Goal: Task Accomplishment & Management: Use online tool/utility

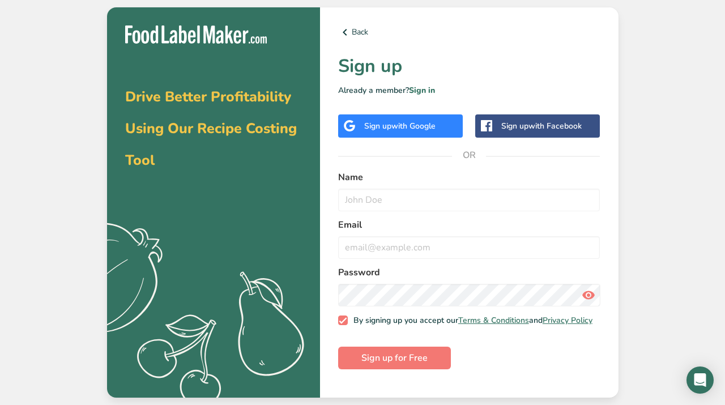
click at [406, 132] on div "Sign up with Google" at bounding box center [400, 125] width 125 height 23
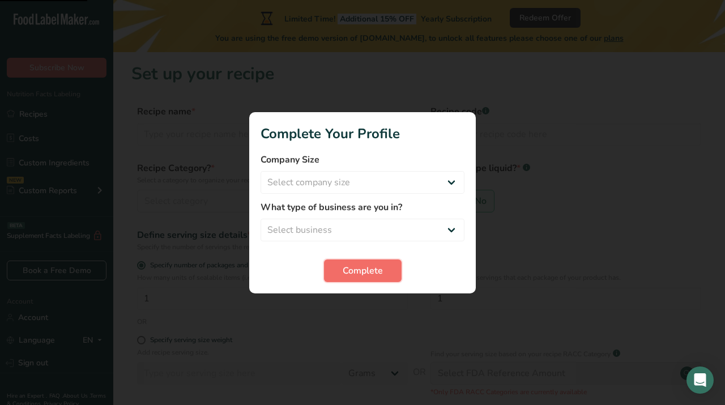
click at [383, 265] on button "Complete" at bounding box center [363, 270] width 78 height 23
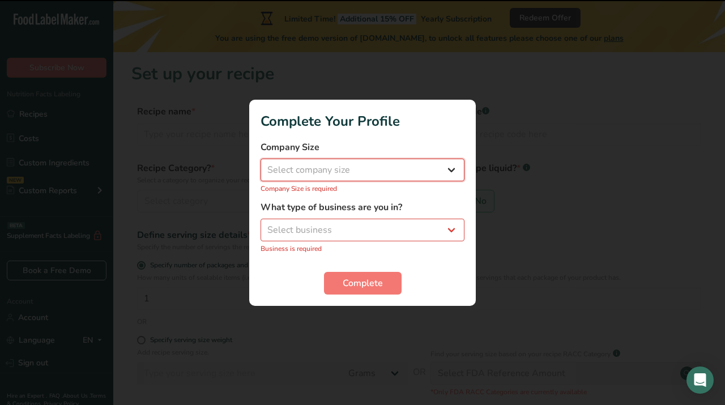
click at [384, 163] on select "Select company size Fewer than 10 Employees 10 to 50 Employees 51 to 500 Employ…" at bounding box center [363, 170] width 204 height 23
select select "1"
click at [375, 219] on select "Select business Packaged Food Manufacturer Restaurant & Cafe Bakery Meal Plans …" at bounding box center [363, 230] width 204 height 23
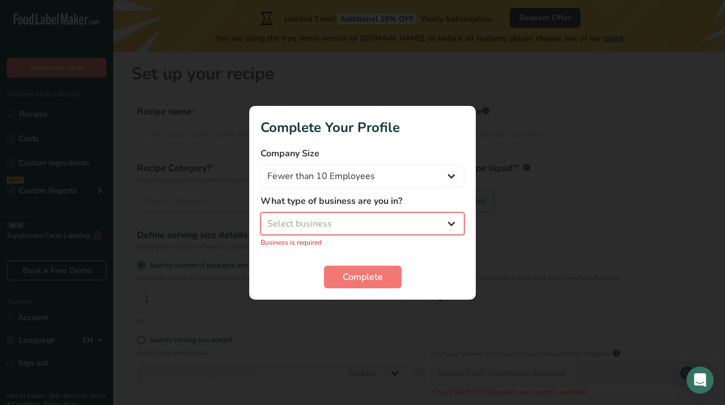
select select "2"
click at [369, 270] on span "Complete" at bounding box center [363, 277] width 40 height 14
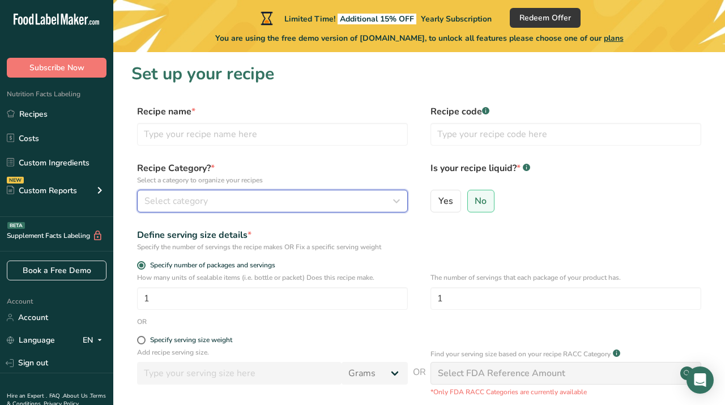
click at [302, 193] on button "Select category" at bounding box center [272, 201] width 271 height 23
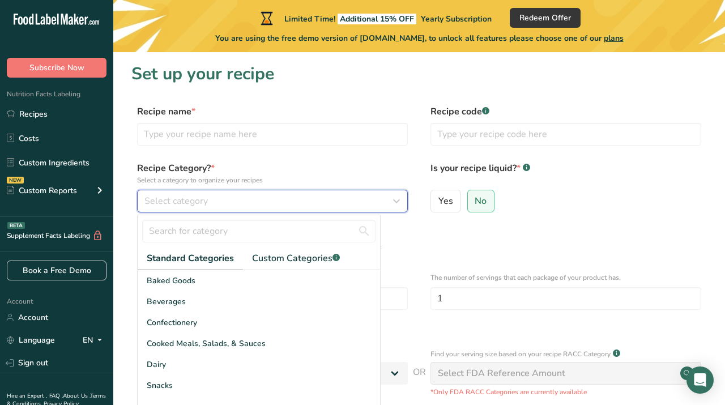
click at [302, 191] on button "Select category" at bounding box center [272, 201] width 271 height 23
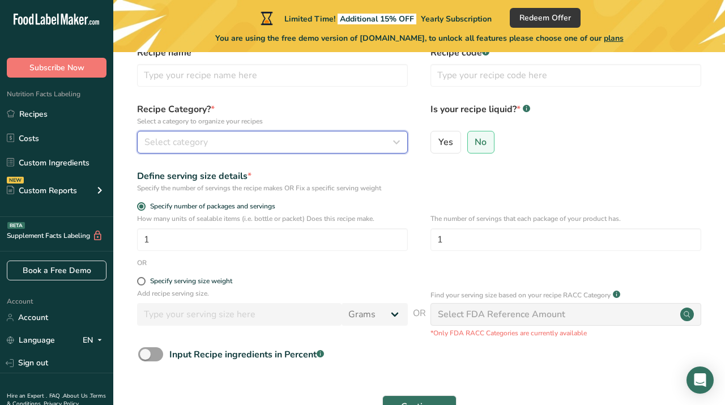
scroll to position [61, 0]
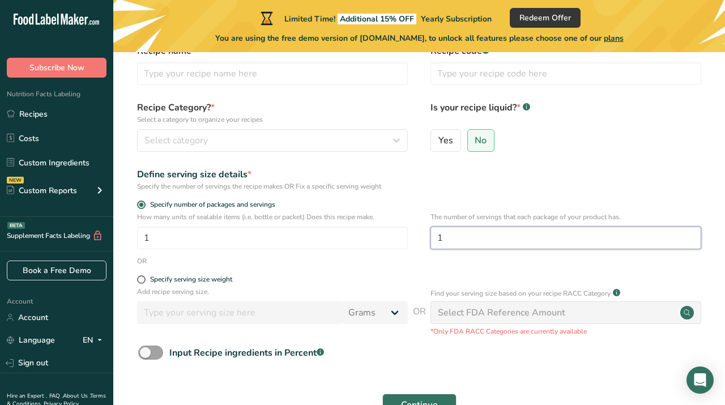
click at [476, 244] on input "1" at bounding box center [565, 238] width 271 height 23
type input "28"
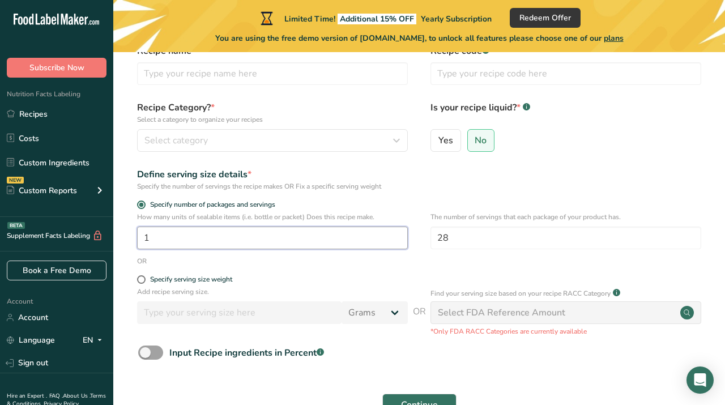
click at [338, 242] on input "1" at bounding box center [272, 238] width 271 height 23
type input "28"
click at [346, 292] on p "Add recipe serving size." at bounding box center [272, 292] width 271 height 10
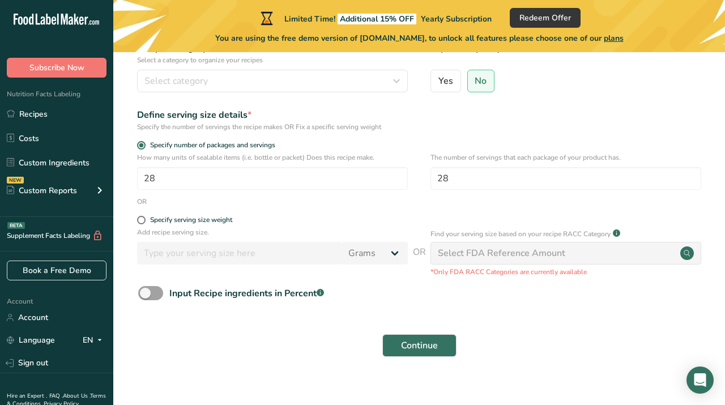
scroll to position [123, 0]
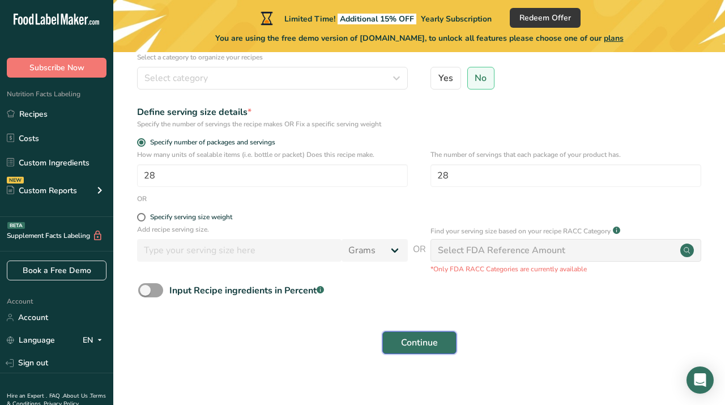
click at [414, 343] on span "Continue" at bounding box center [419, 343] width 37 height 14
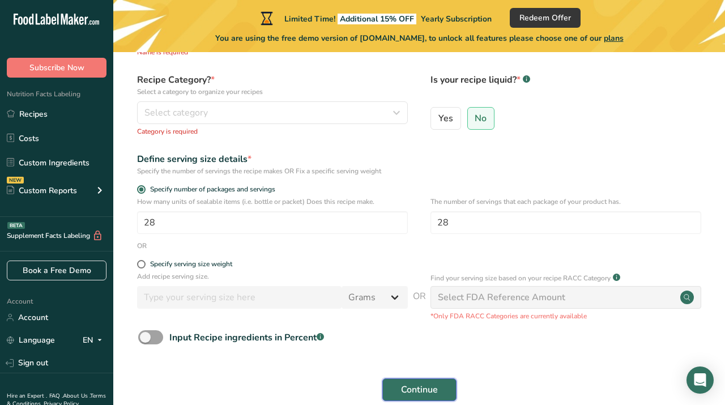
scroll to position [92, 0]
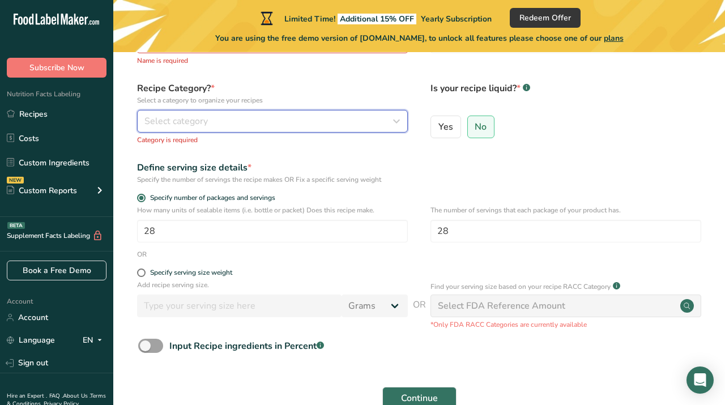
click at [284, 121] on div "Select category" at bounding box center [268, 121] width 249 height 14
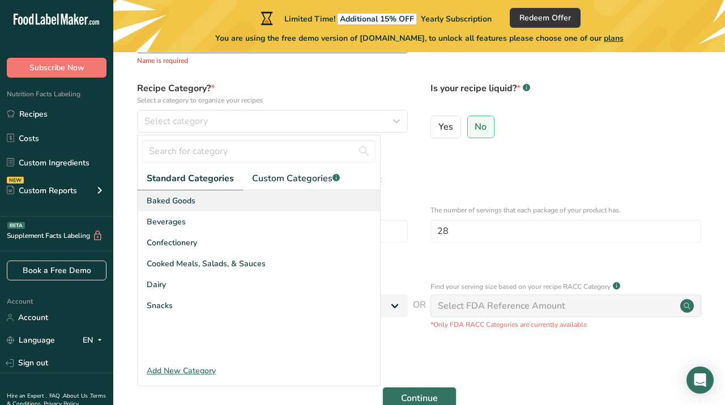
click at [249, 201] on div "Baked Goods" at bounding box center [259, 200] width 242 height 21
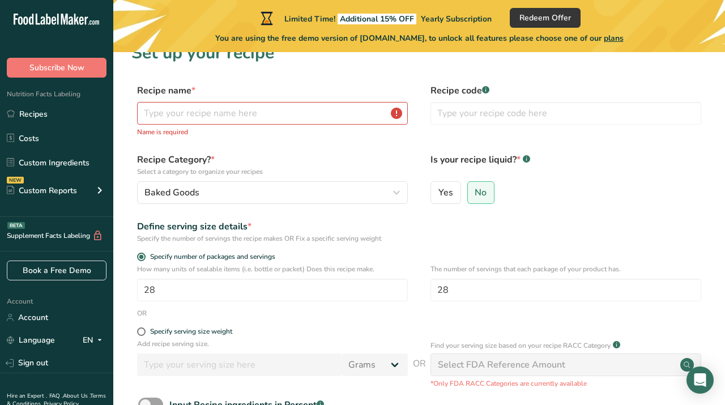
scroll to position [0, 0]
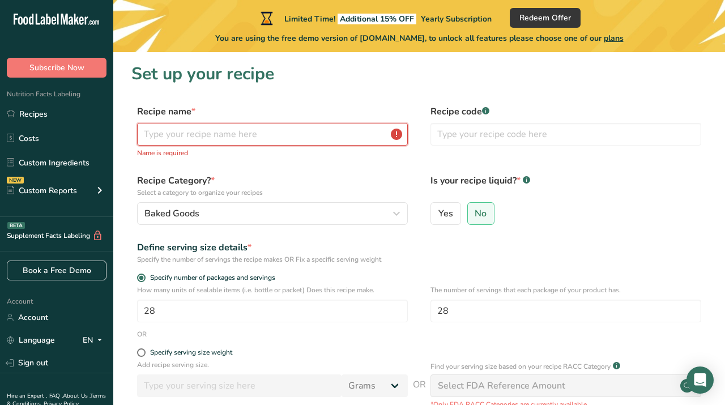
click at [249, 137] on input "text" at bounding box center [272, 134] width 271 height 23
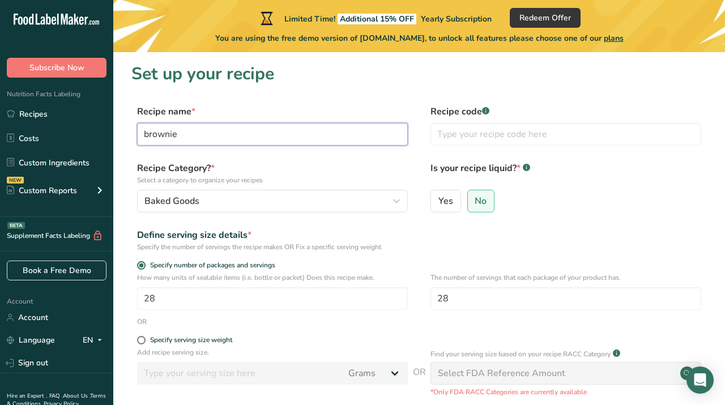
scroll to position [147, 0]
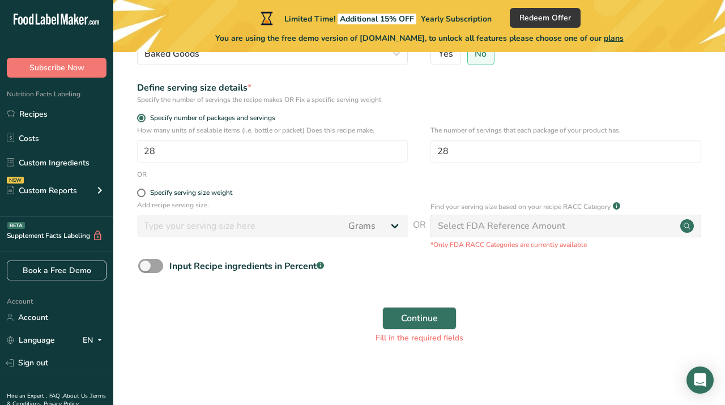
type input "brownie"
click at [408, 316] on span "Continue" at bounding box center [419, 319] width 37 height 14
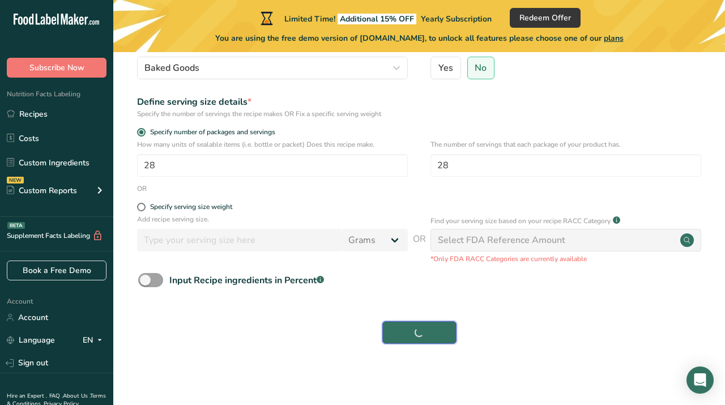
scroll to position [133, 0]
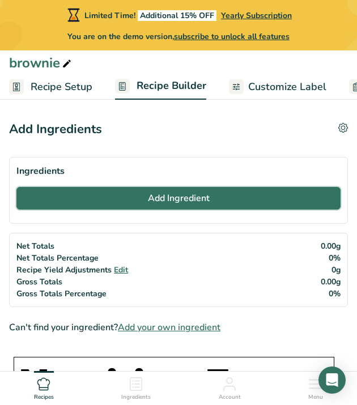
click at [134, 197] on button "Add Ingredient" at bounding box center [178, 198] width 324 height 23
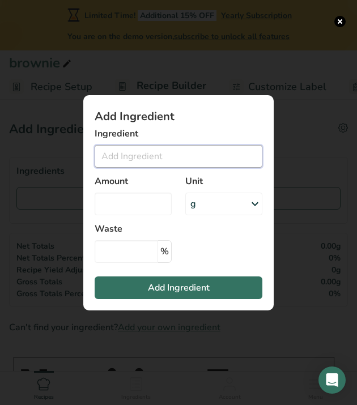
click at [121, 152] on input "Add ingredient modal" at bounding box center [179, 156] width 168 height 23
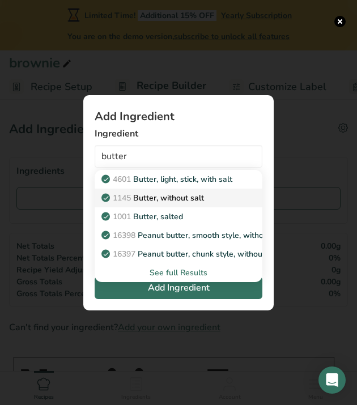
click at [141, 195] on p "1145 Butter, without salt" at bounding box center [154, 198] width 100 height 12
type input "Butter, without salt"
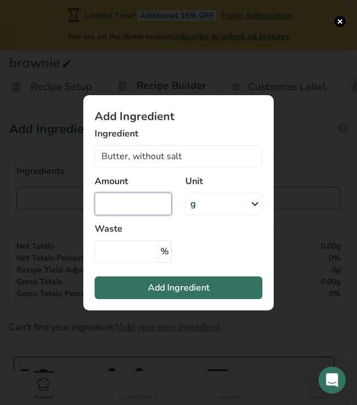
click at [140, 198] on input "Add ingredient modal" at bounding box center [133, 204] width 77 height 23
type input "1"
click at [212, 203] on div "g" at bounding box center [223, 204] width 77 height 23
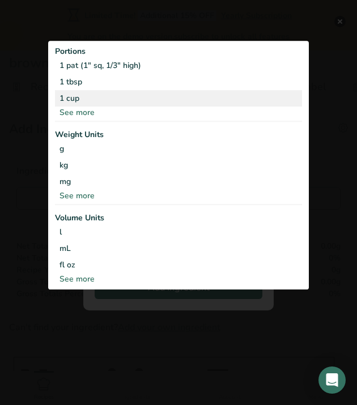
click at [92, 93] on div "1 cup" at bounding box center [178, 98] width 247 height 16
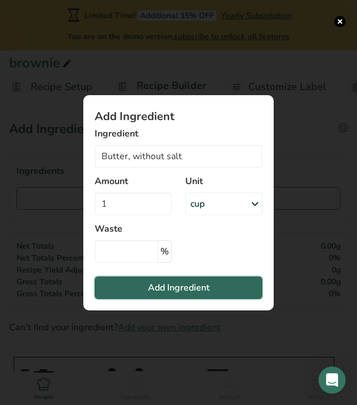
click at [176, 288] on span "Add Ingredient" at bounding box center [179, 288] width 62 height 14
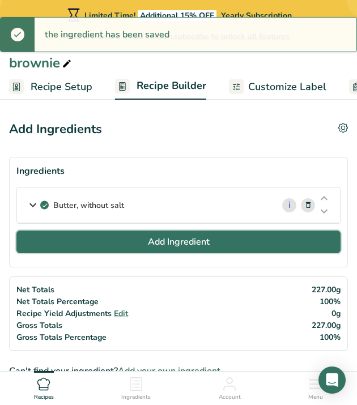
click at [154, 248] on span "Add Ingredient" at bounding box center [179, 242] width 62 height 14
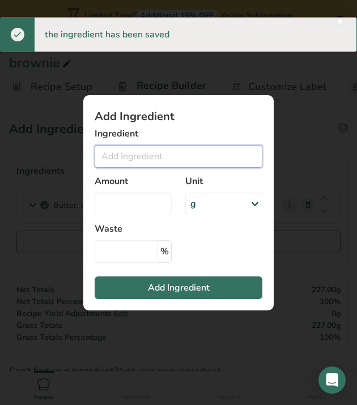
click at [119, 159] on input "Add ingredient modal" at bounding box center [179, 156] width 168 height 23
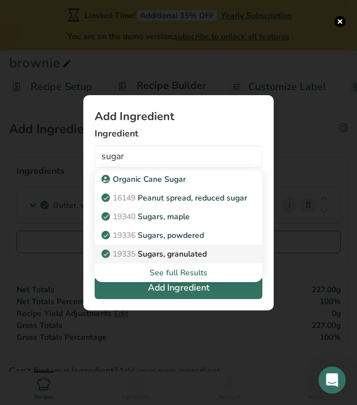
click at [179, 253] on p "19335 [GEOGRAPHIC_DATA], granulated" at bounding box center [155, 254] width 103 height 12
type input "Sugars, granulated"
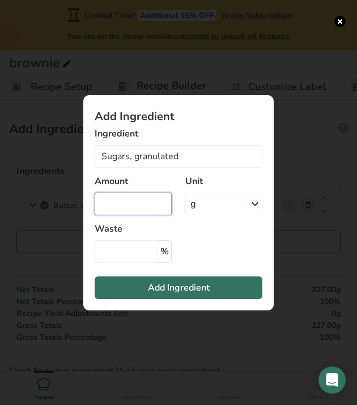
click at [145, 205] on input "Add ingredient modal" at bounding box center [133, 204] width 77 height 23
type input "2.25"
click at [228, 203] on div "g" at bounding box center [223, 204] width 77 height 23
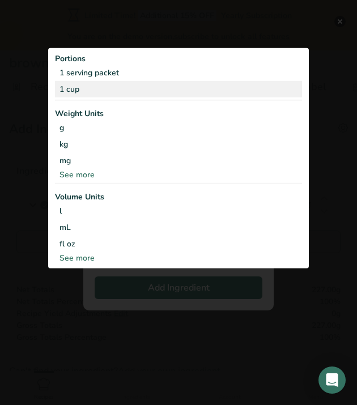
click at [167, 96] on div "1 cup" at bounding box center [178, 89] width 247 height 16
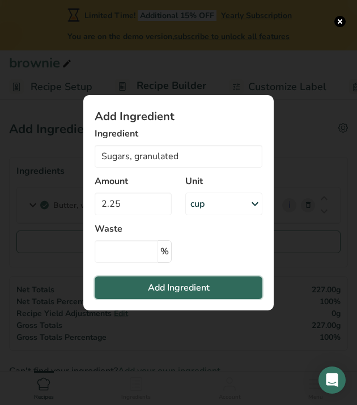
click at [197, 279] on button "Add Ingredient" at bounding box center [179, 287] width 168 height 23
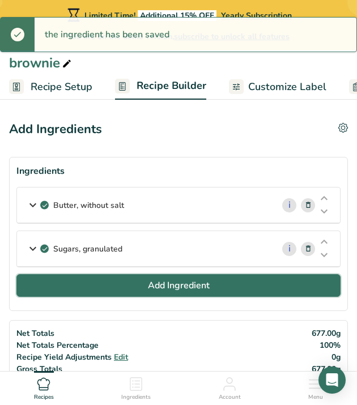
click at [112, 280] on button "Add Ingredient" at bounding box center [178, 285] width 324 height 23
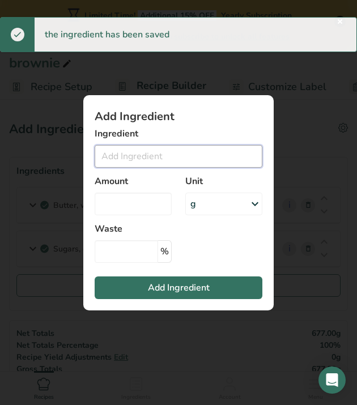
click at [116, 161] on input "Add ingredient modal" at bounding box center [179, 156] width 168 height 23
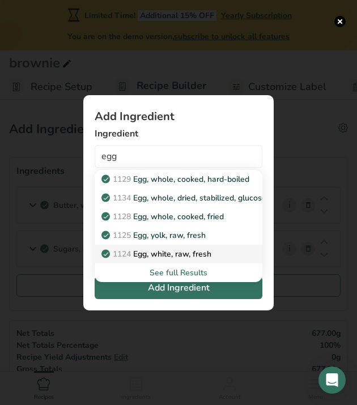
click at [151, 251] on p "1124 Egg, white, raw, fresh" at bounding box center [158, 254] width 108 height 12
type input "Egg, white, raw, fresh"
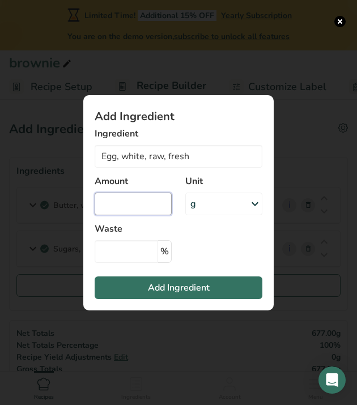
click at [168, 199] on input "Add ingredient modal" at bounding box center [133, 204] width 77 height 23
type input "4"
click at [217, 208] on div "g" at bounding box center [223, 204] width 77 height 23
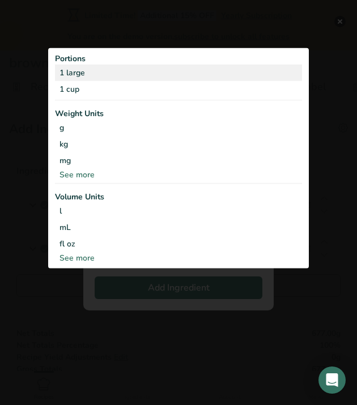
click at [64, 78] on div "1 large" at bounding box center [178, 73] width 247 height 16
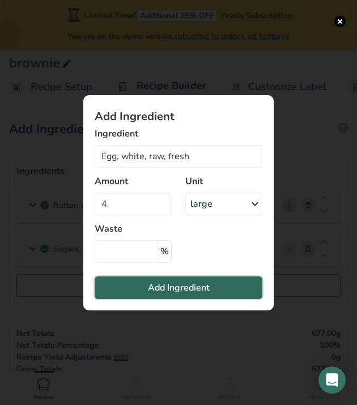
click at [172, 290] on span "Add Ingredient" at bounding box center [179, 288] width 62 height 14
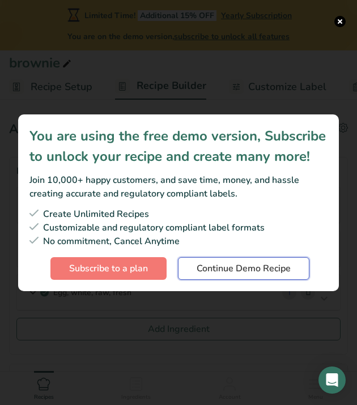
click at [195, 270] on button "Continue Demo Recipe" at bounding box center [243, 268] width 131 height 23
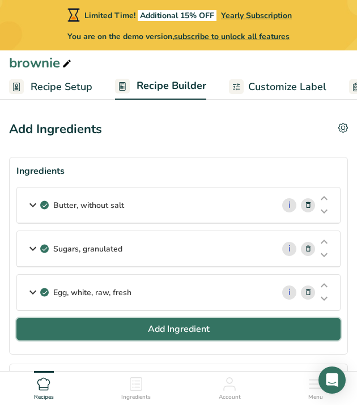
click at [109, 322] on button "Add Ingredient" at bounding box center [178, 329] width 324 height 23
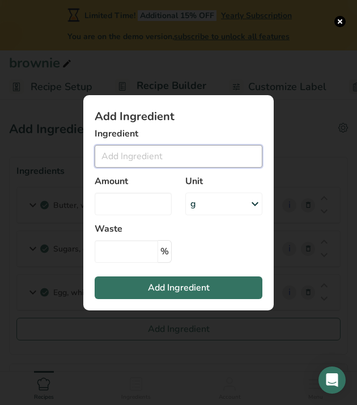
click at [128, 160] on input "Add ingredient modal" at bounding box center [179, 156] width 168 height 23
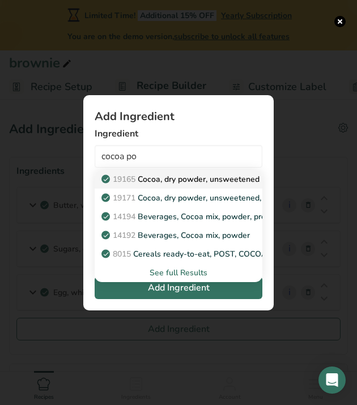
click at [132, 170] on link "19165 Cocoa, dry powder, unsweetened" at bounding box center [179, 179] width 168 height 19
type input "Cocoa, dry powder, unsweetened"
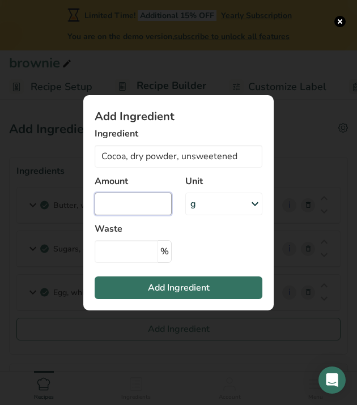
click at [143, 201] on input "Add ingredient modal" at bounding box center [133, 204] width 77 height 23
type input "1.25"
click at [236, 201] on div "g" at bounding box center [223, 204] width 77 height 23
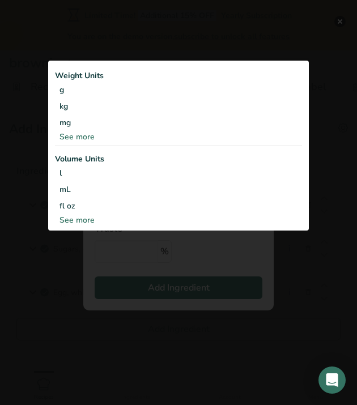
click at [92, 219] on div "See more" at bounding box center [178, 220] width 247 height 12
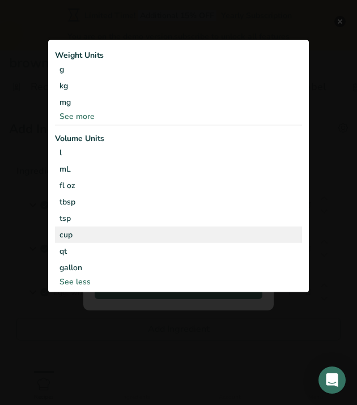
click at [86, 232] on div "cup" at bounding box center [178, 235] width 238 height 12
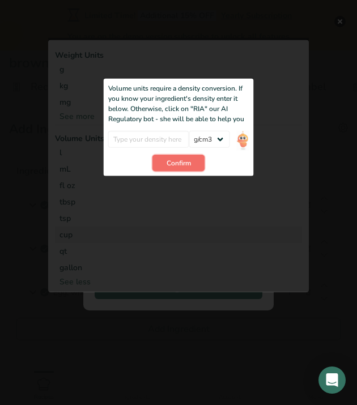
click at [185, 157] on button "Confirm" at bounding box center [178, 163] width 53 height 17
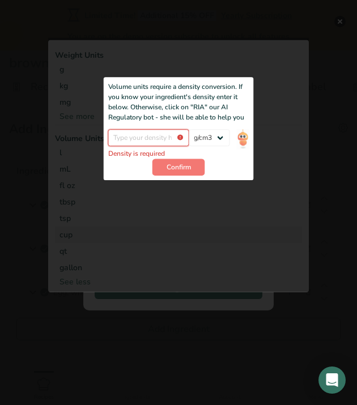
click at [162, 131] on input "Add ingredient modal" at bounding box center [148, 137] width 81 height 17
click at [199, 133] on select "lb/ft3 g/cm3" at bounding box center [209, 137] width 41 height 17
select select "23"
click at [191, 157] on div "Density is required lb/ft3 g/cm3" at bounding box center [178, 143] width 141 height 29
click at [169, 65] on div "Add ingredient modal" at bounding box center [178, 165] width 261 height 254
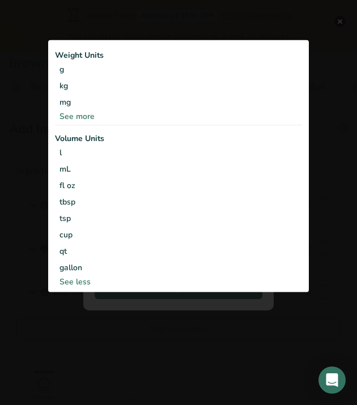
click at [83, 112] on div "See more" at bounding box center [178, 116] width 247 height 12
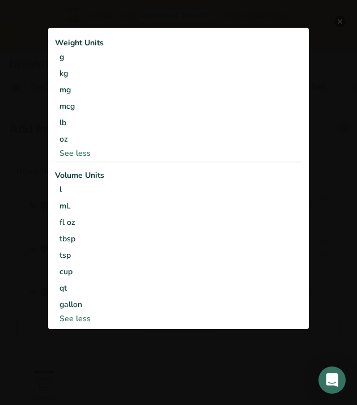
click at [38, 75] on div "Add ingredient modal" at bounding box center [178, 202] width 357 height 405
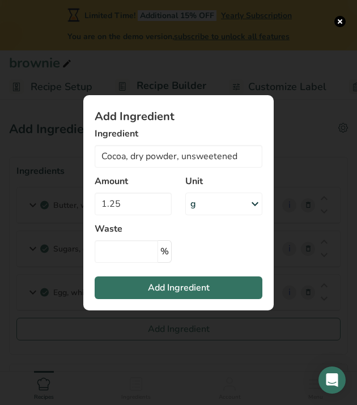
click at [121, 336] on div "Add ingredient modal" at bounding box center [178, 202] width 357 height 405
